Goal: Task Accomplishment & Management: Complete application form

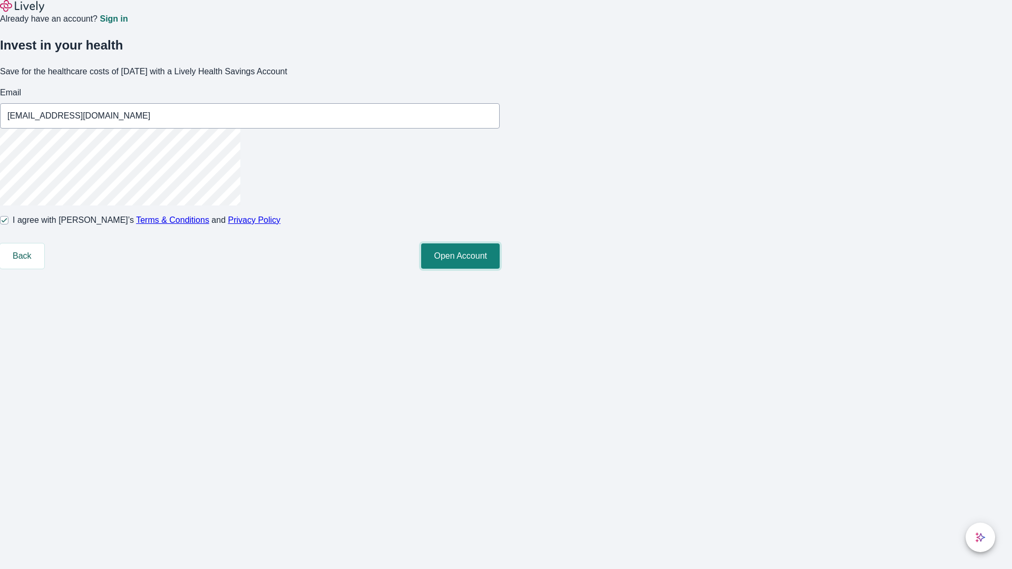
click at [499, 269] on button "Open Account" at bounding box center [460, 255] width 79 height 25
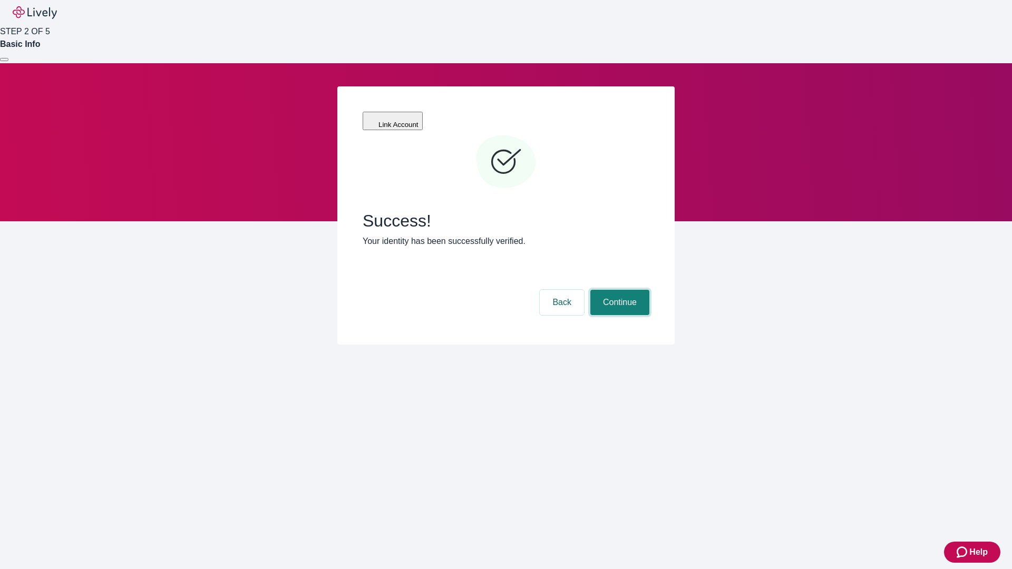
click at [618, 290] on button "Continue" at bounding box center [619, 302] width 59 height 25
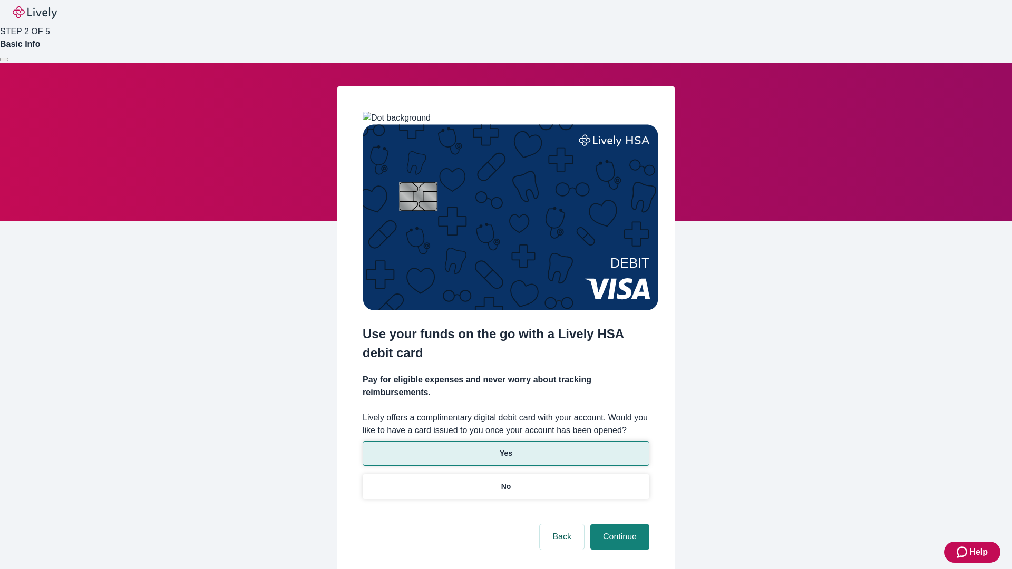
click at [505, 448] on p "Yes" at bounding box center [505, 453] width 13 height 11
click at [618, 524] on button "Continue" at bounding box center [619, 536] width 59 height 25
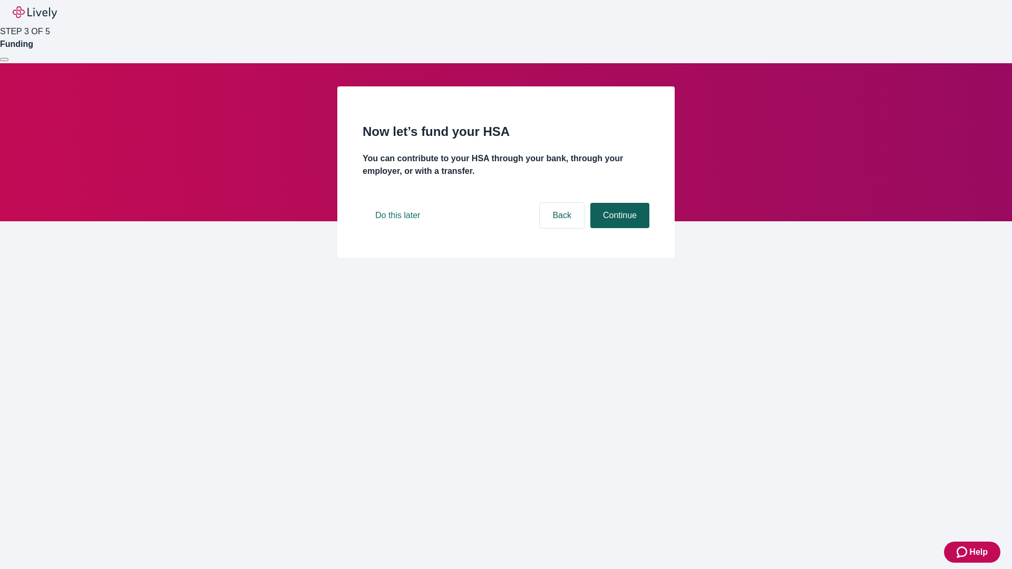
click at [618, 228] on button "Continue" at bounding box center [619, 215] width 59 height 25
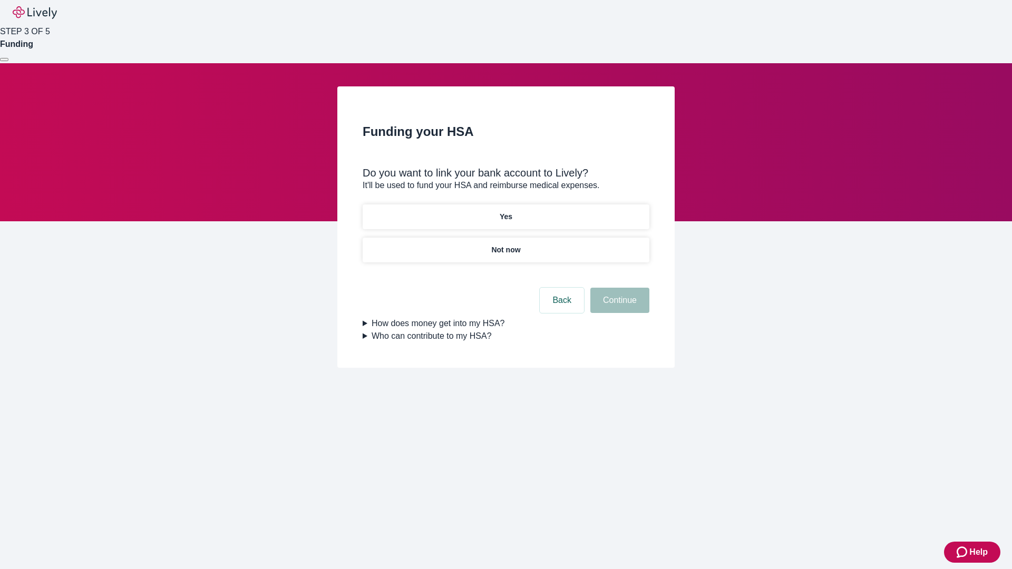
click at [505, 211] on p "Yes" at bounding box center [505, 216] width 13 height 11
click at [618, 288] on button "Continue" at bounding box center [619, 300] width 59 height 25
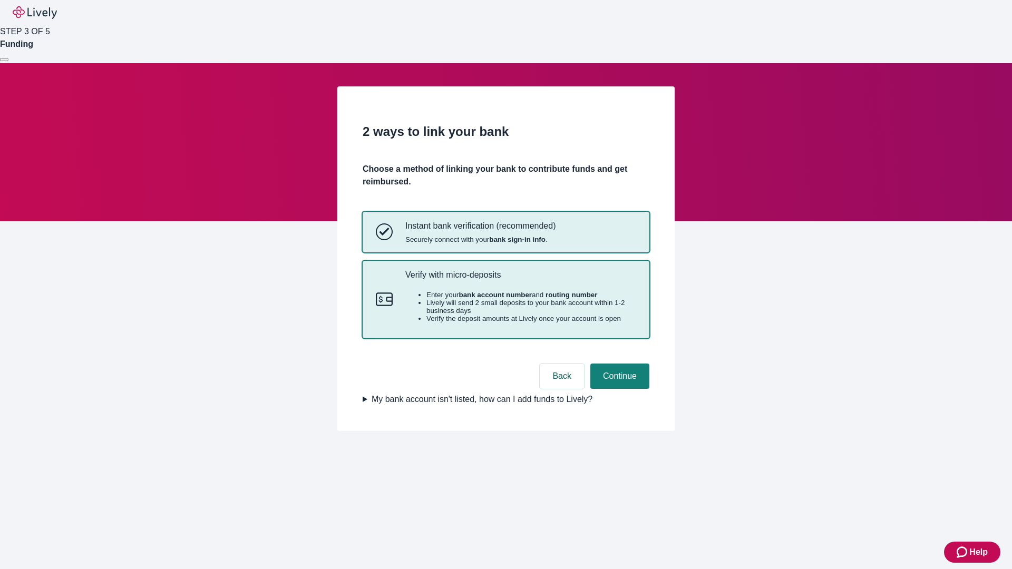
click at [520, 280] on p "Verify with micro-deposits" at bounding box center [520, 275] width 231 height 10
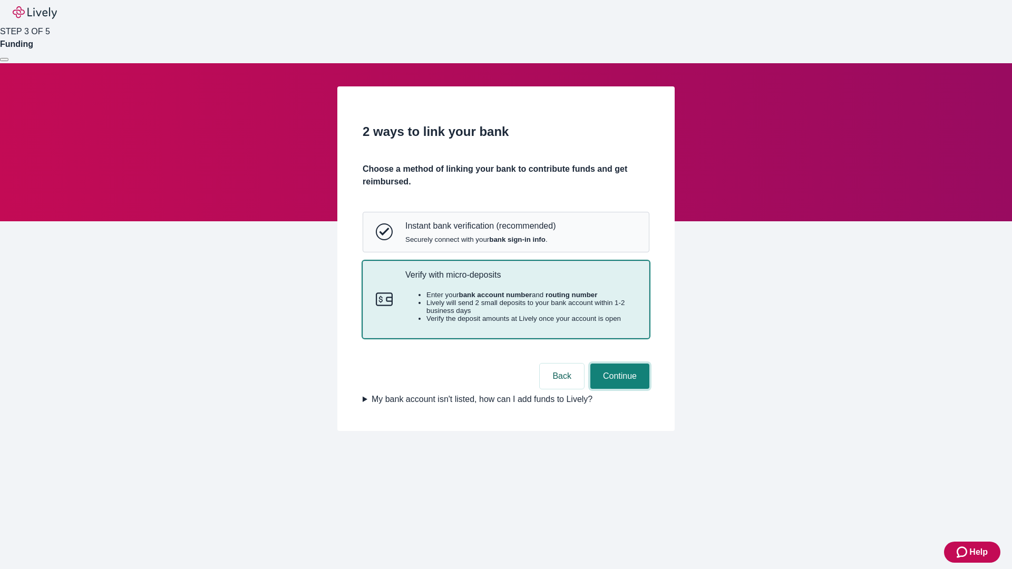
click at [618, 389] on button "Continue" at bounding box center [619, 376] width 59 height 25
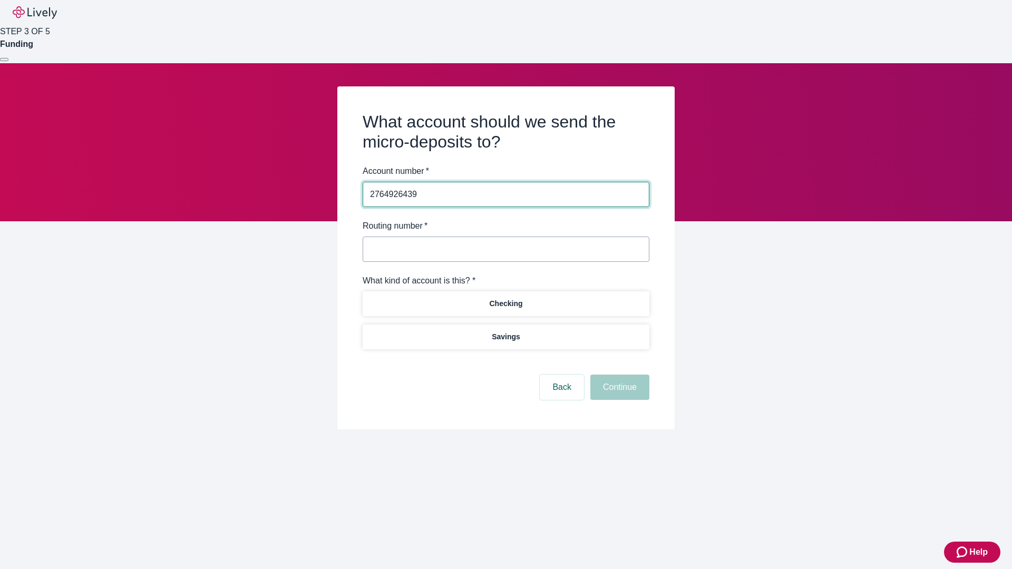
type input "2764926439"
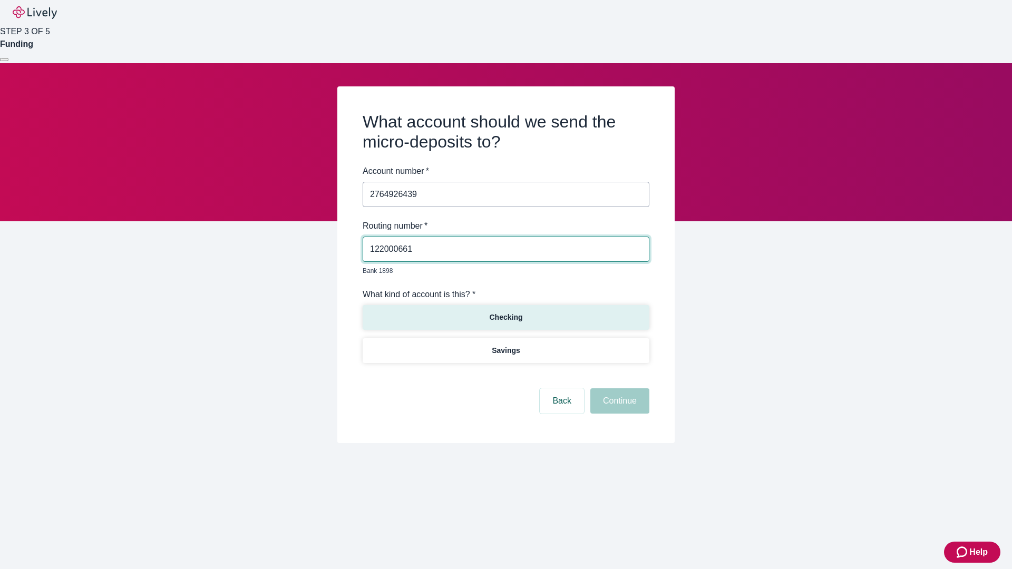
type input "122000661"
click at [505, 312] on p "Checking" at bounding box center [505, 317] width 33 height 11
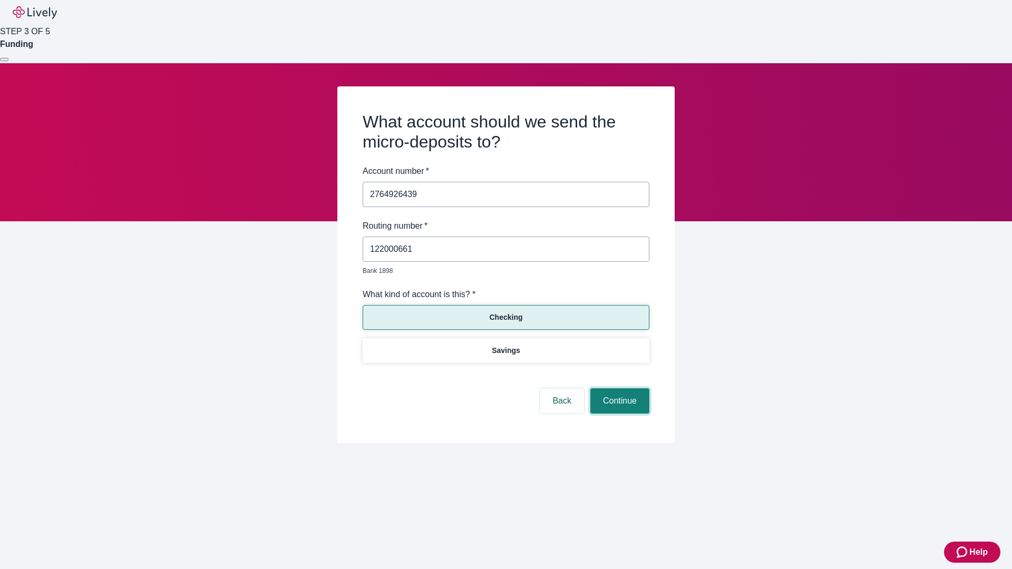
click at [618, 389] on button "Continue" at bounding box center [619, 400] width 59 height 25
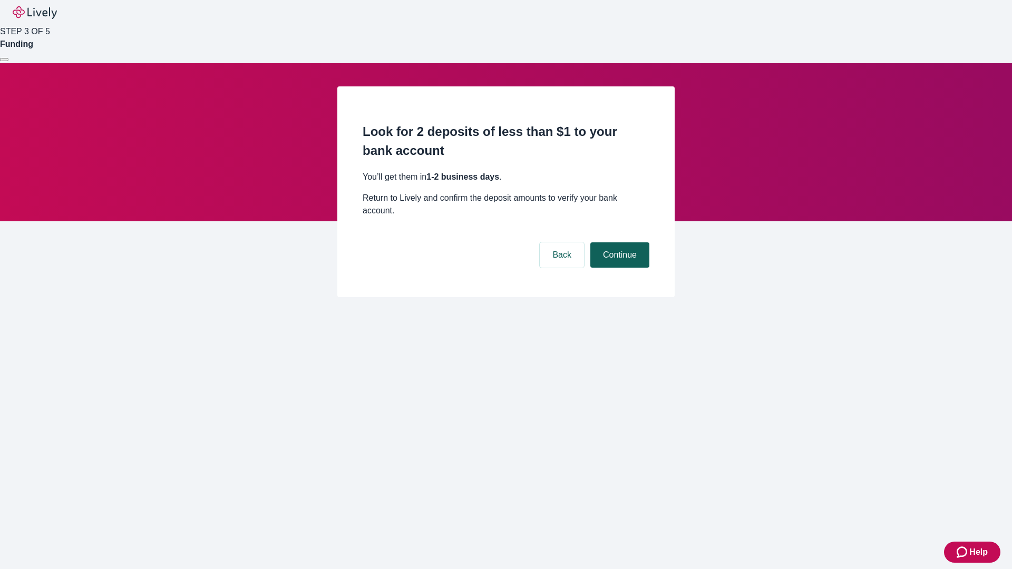
click at [618, 242] on button "Continue" at bounding box center [619, 254] width 59 height 25
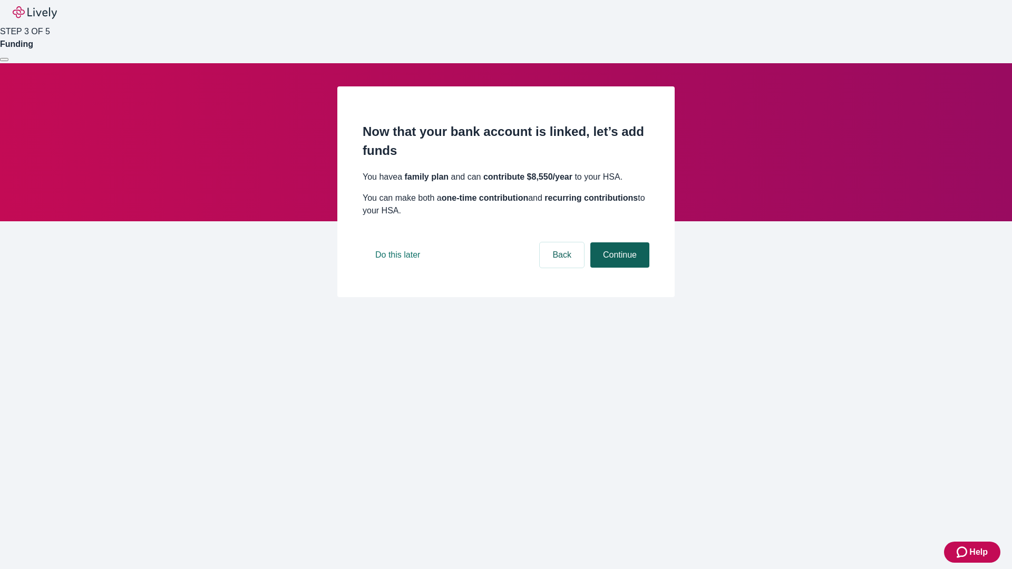
click at [618, 268] on button "Continue" at bounding box center [619, 254] width 59 height 25
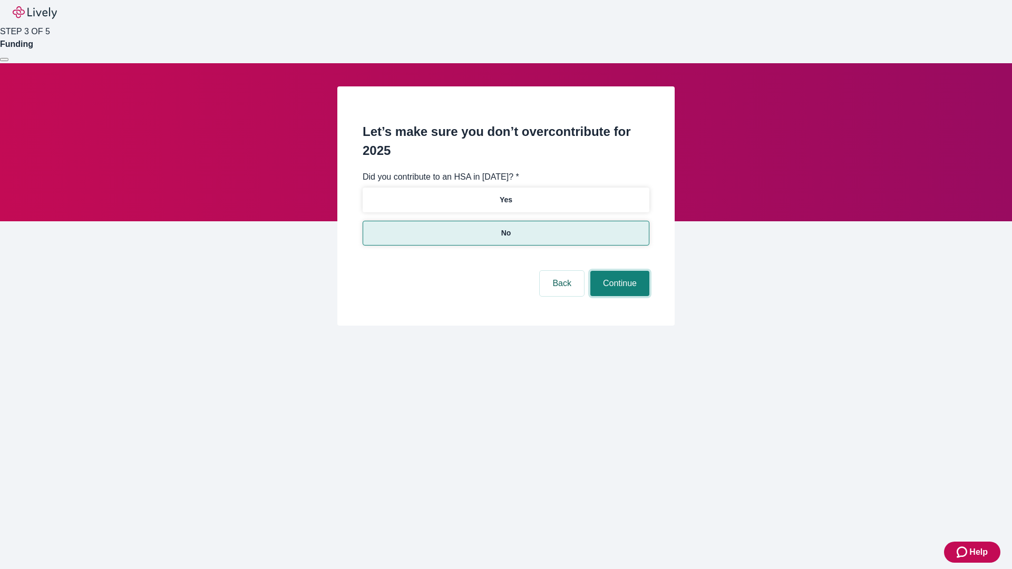
click at [618, 271] on button "Continue" at bounding box center [619, 283] width 59 height 25
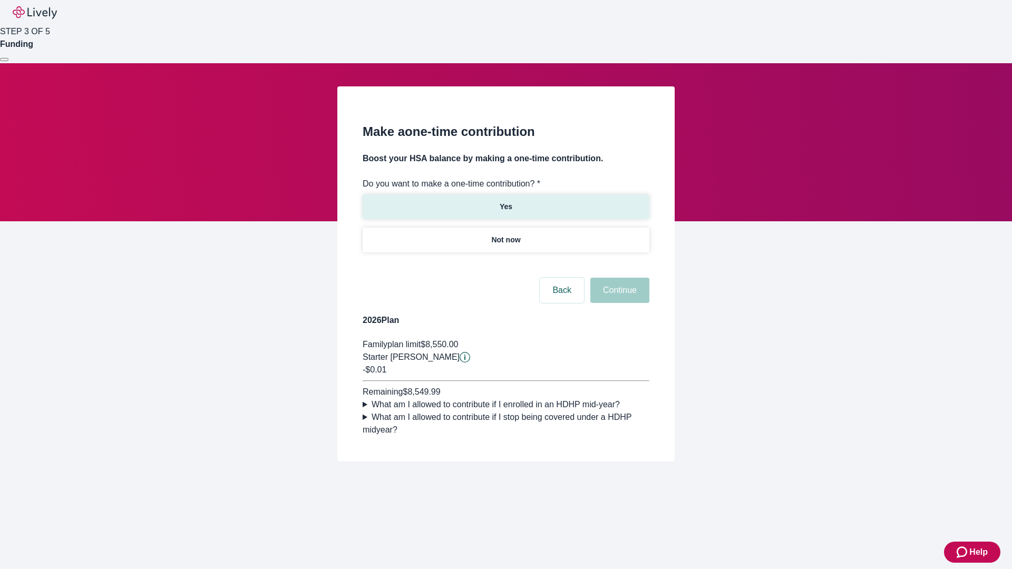
click at [505, 201] on p "Yes" at bounding box center [505, 206] width 13 height 11
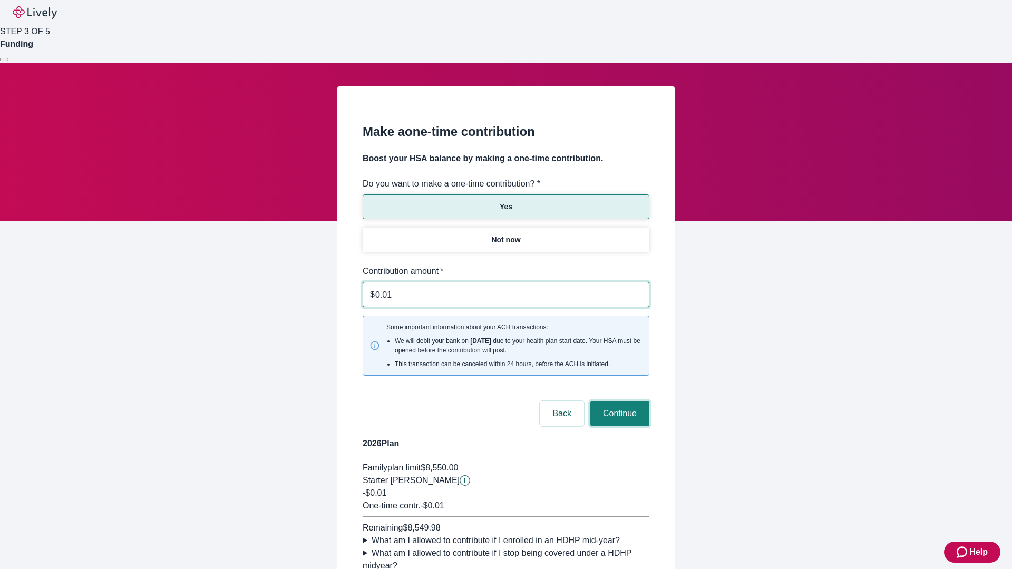
click at [618, 401] on button "Continue" at bounding box center [619, 413] width 59 height 25
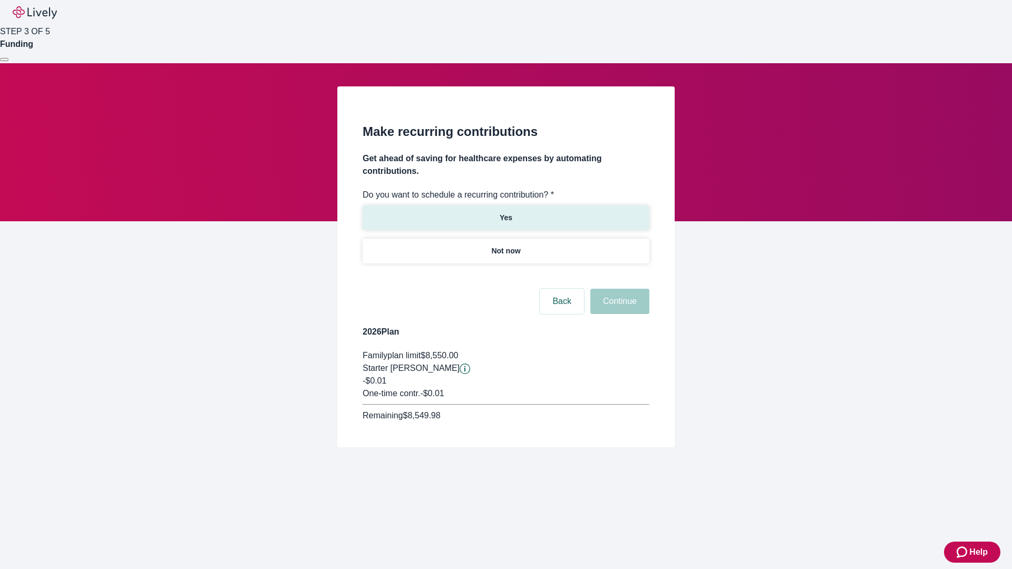
click at [505, 212] on p "Yes" at bounding box center [505, 217] width 13 height 11
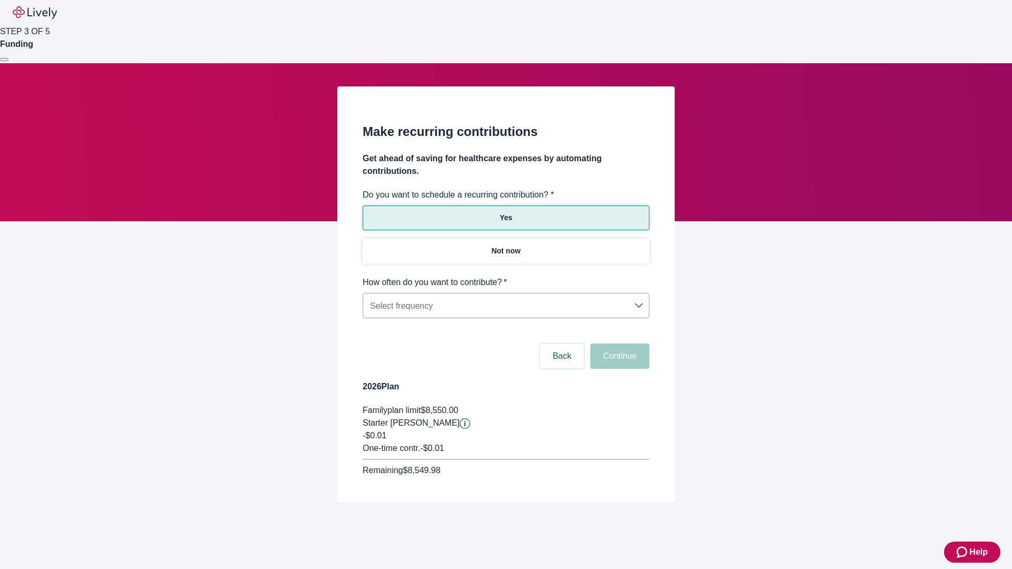
click at [505, 276] on body "Help STEP 3 OF 5 Funding Make recurring contributions Get ahead of saving for h…" at bounding box center [506, 276] width 1012 height 553
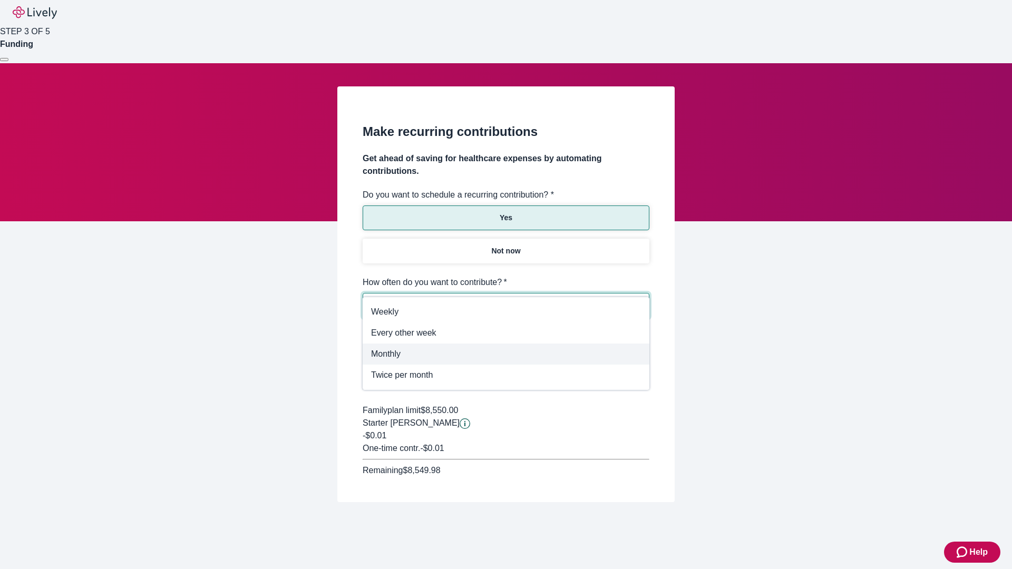
click at [506, 354] on span "Monthly" at bounding box center [506, 354] width 270 height 13
type input "Monthly"
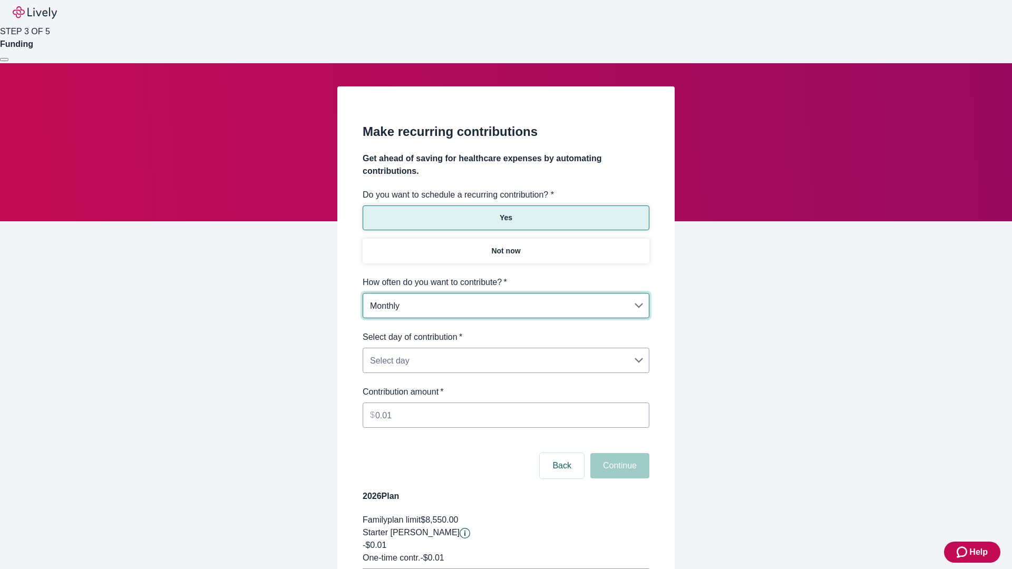
click at [505, 331] on body "Help STEP 3 OF 5 Funding Make recurring contributions Get ahead of saving for h…" at bounding box center [506, 331] width 1012 height 662
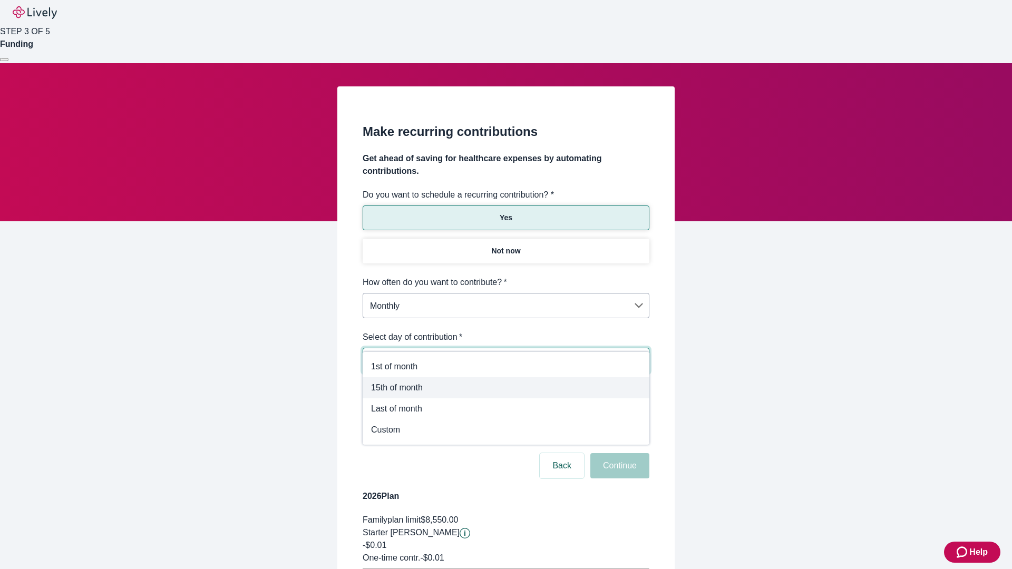
click at [505, 387] on span "15th of month" at bounding box center [506, 387] width 270 height 13
type input "Monthly15th"
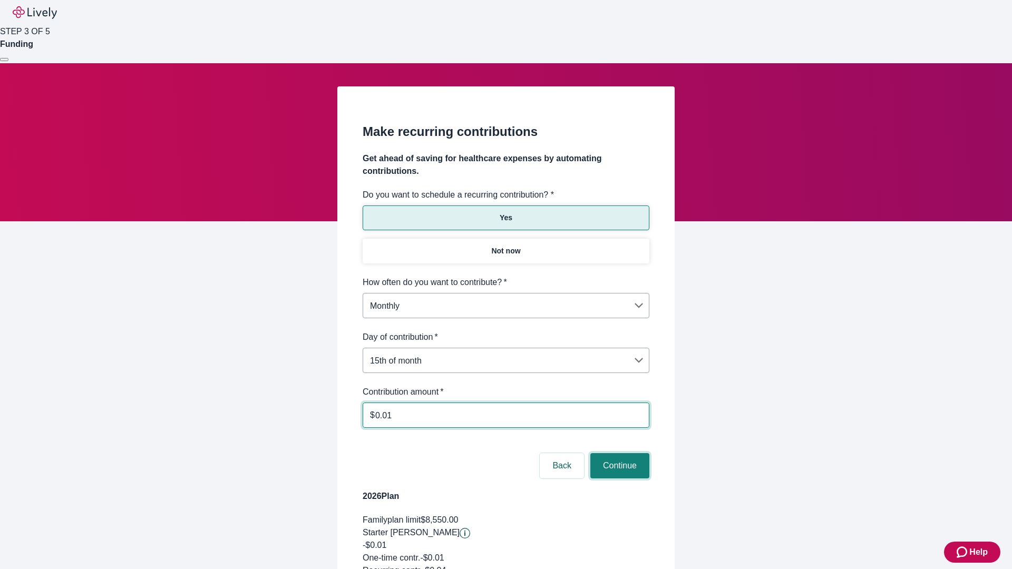
click at [618, 453] on button "Continue" at bounding box center [619, 465] width 59 height 25
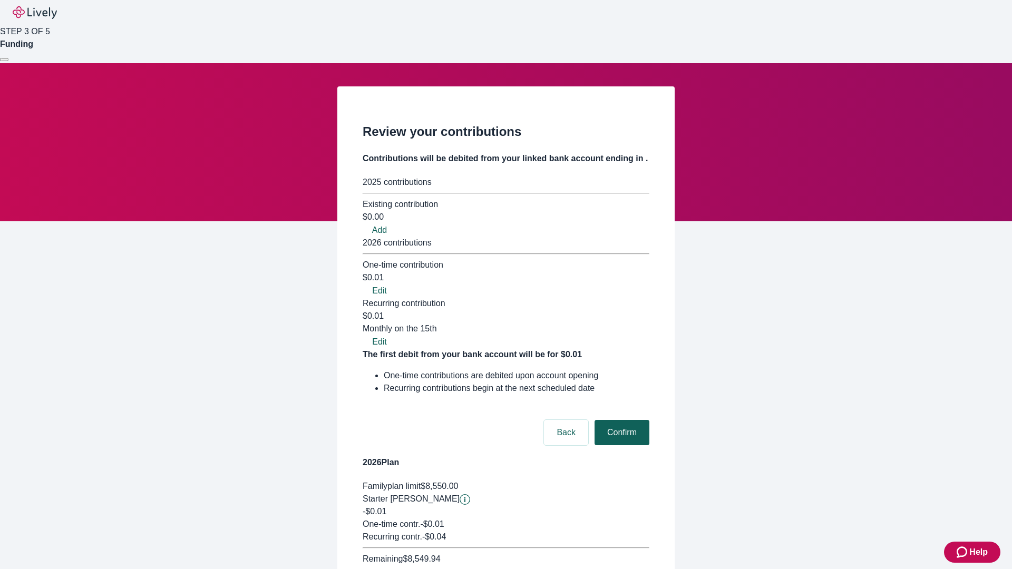
click at [620, 420] on button "Confirm" at bounding box center [621, 432] width 55 height 25
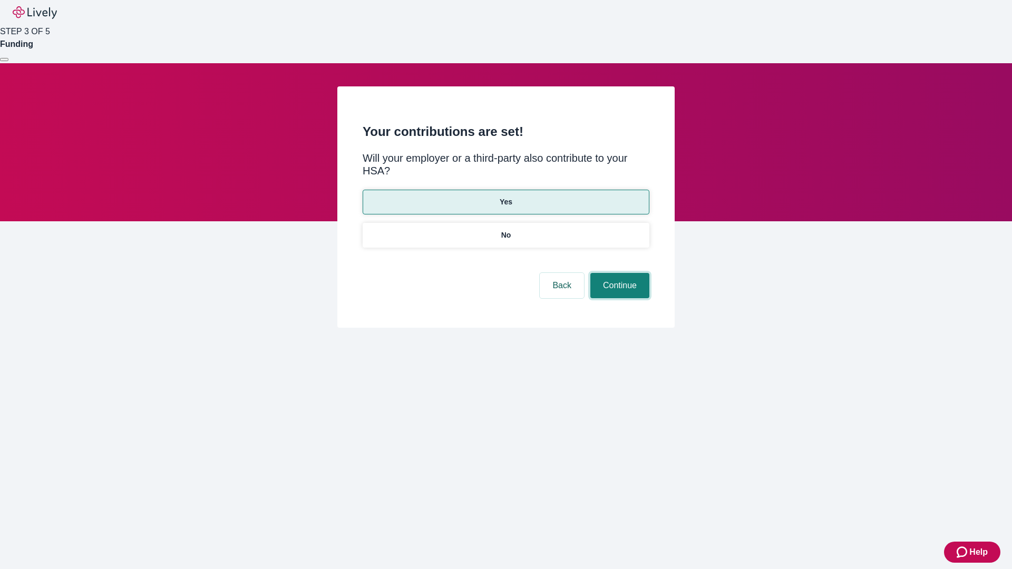
click at [618, 273] on button "Continue" at bounding box center [619, 285] width 59 height 25
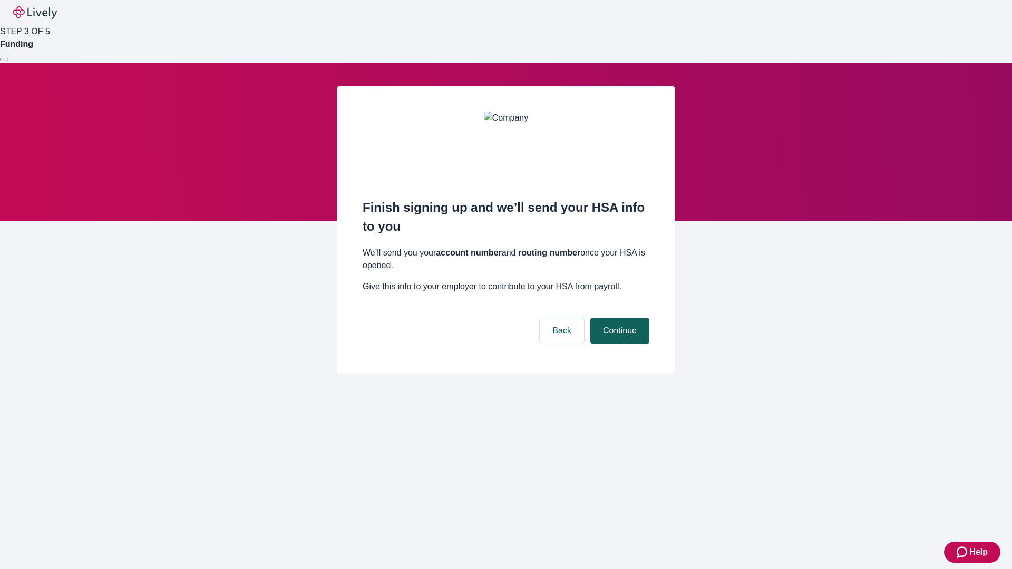
click at [618, 318] on button "Continue" at bounding box center [619, 330] width 59 height 25
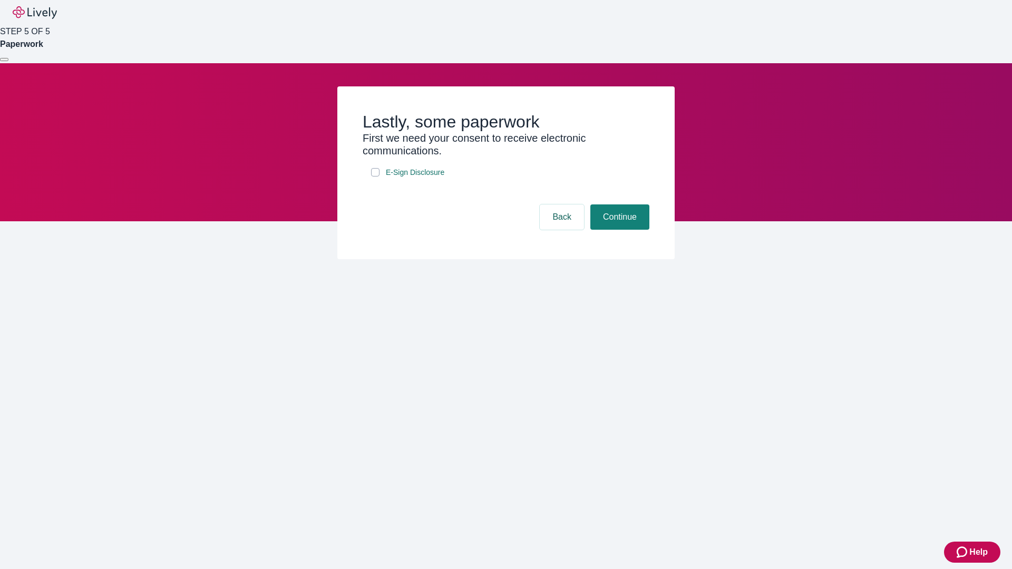
click at [375, 177] on input "E-Sign Disclosure" at bounding box center [375, 172] width 8 height 8
checkbox input "true"
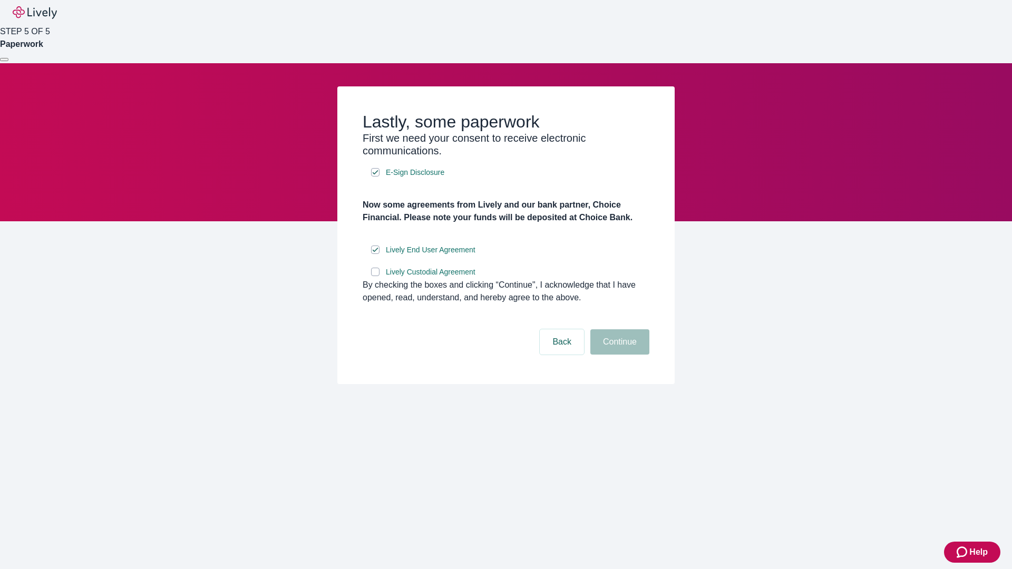
click at [375, 276] on input "Lively Custodial Agreement" at bounding box center [375, 272] width 8 height 8
checkbox input "true"
click at [618, 355] on button "Continue" at bounding box center [619, 341] width 59 height 25
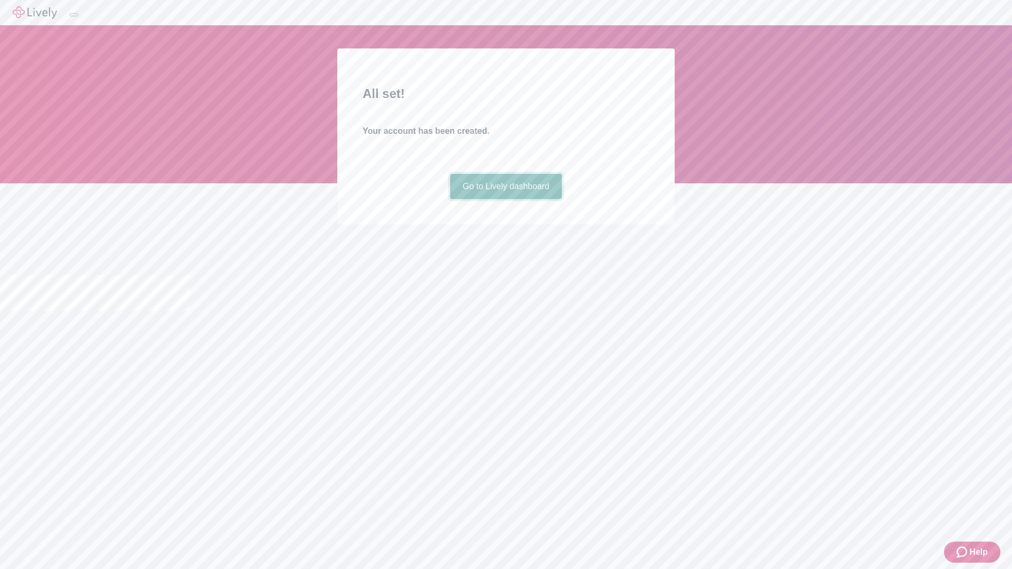
click at [505, 199] on link "Go to Lively dashboard" at bounding box center [506, 186] width 112 height 25
